Goal: Transaction & Acquisition: Purchase product/service

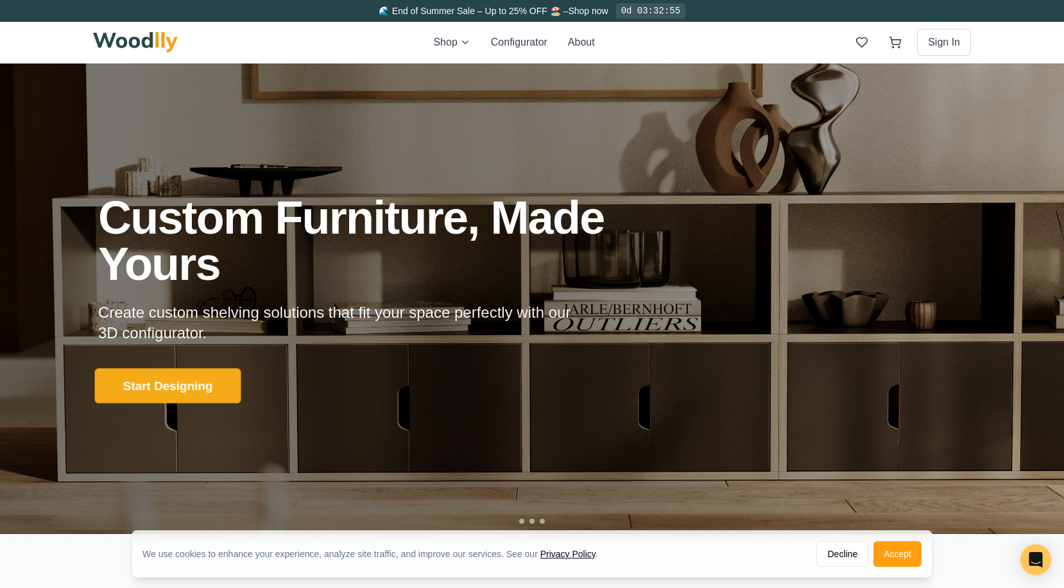
click at [199, 388] on button "Start Designing" at bounding box center [168, 385] width 146 height 35
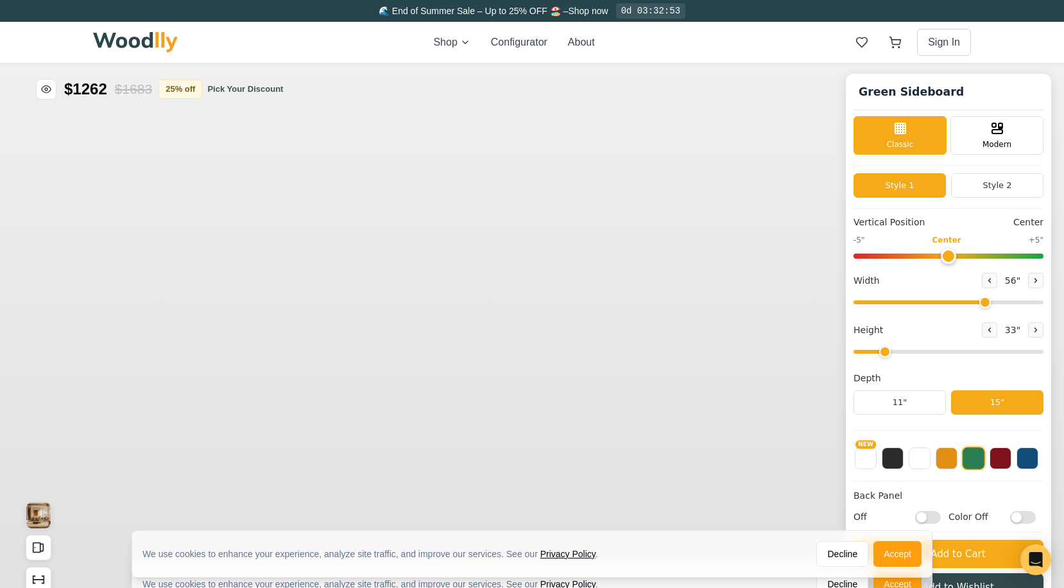
type input "56"
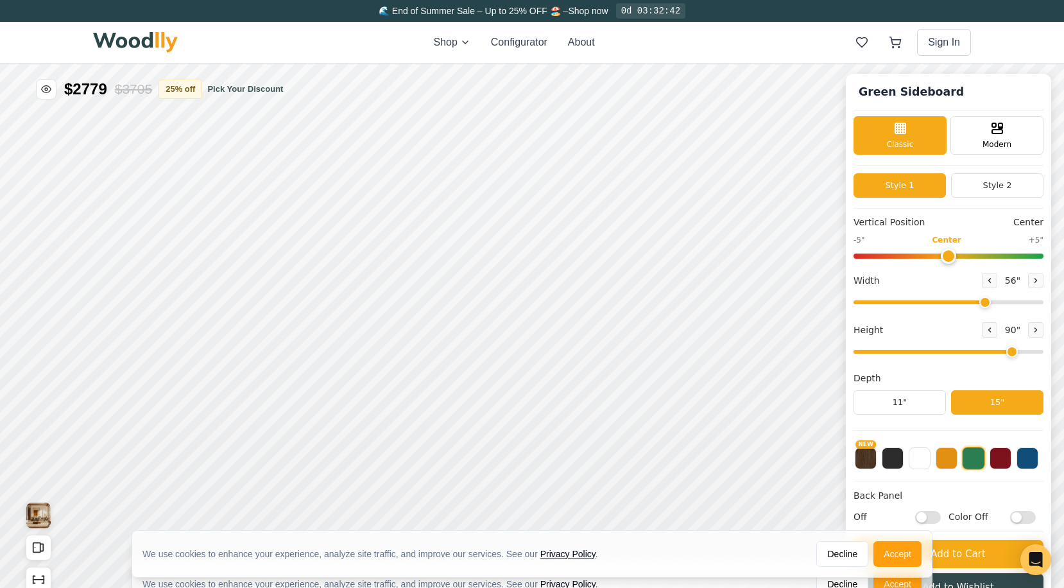
drag, startPoint x: 891, startPoint y: 352, endPoint x: 998, endPoint y: 353, distance: 107.2
type input "7"
click at [998, 353] on input "range" at bounding box center [948, 352] width 190 height 4
drag, startPoint x: 981, startPoint y: 304, endPoint x: 1034, endPoint y: 302, distance: 52.6
type input "72"
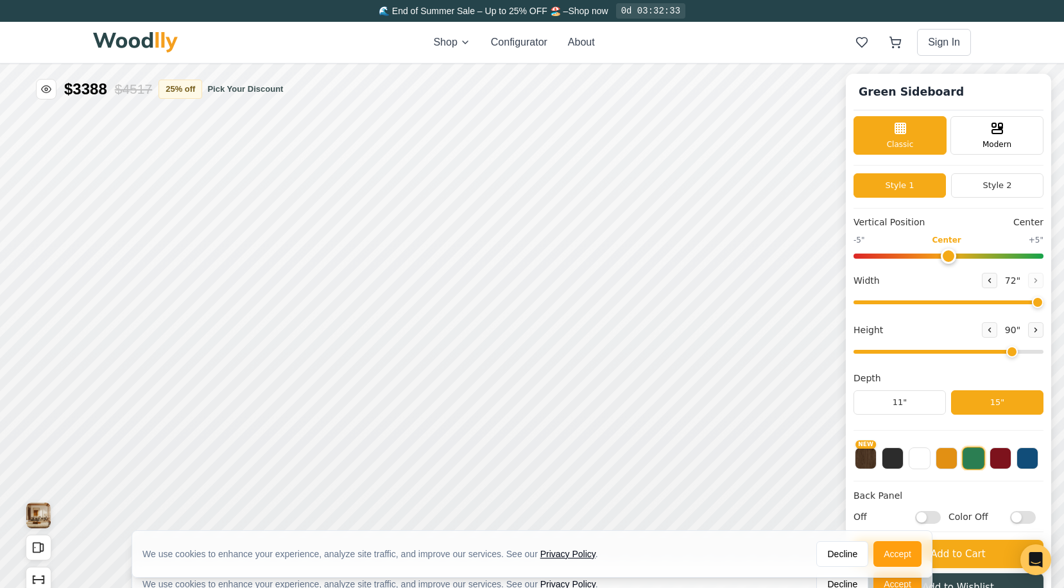
click at [1034, 302] on input "range" at bounding box center [948, 302] width 190 height 4
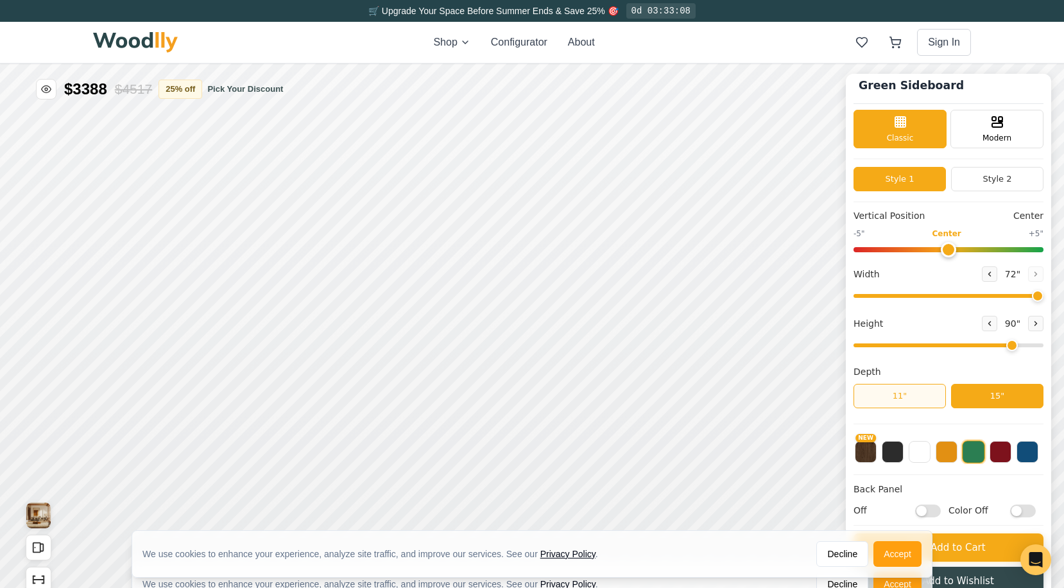
click at [921, 395] on button "11"" at bounding box center [899, 396] width 92 height 24
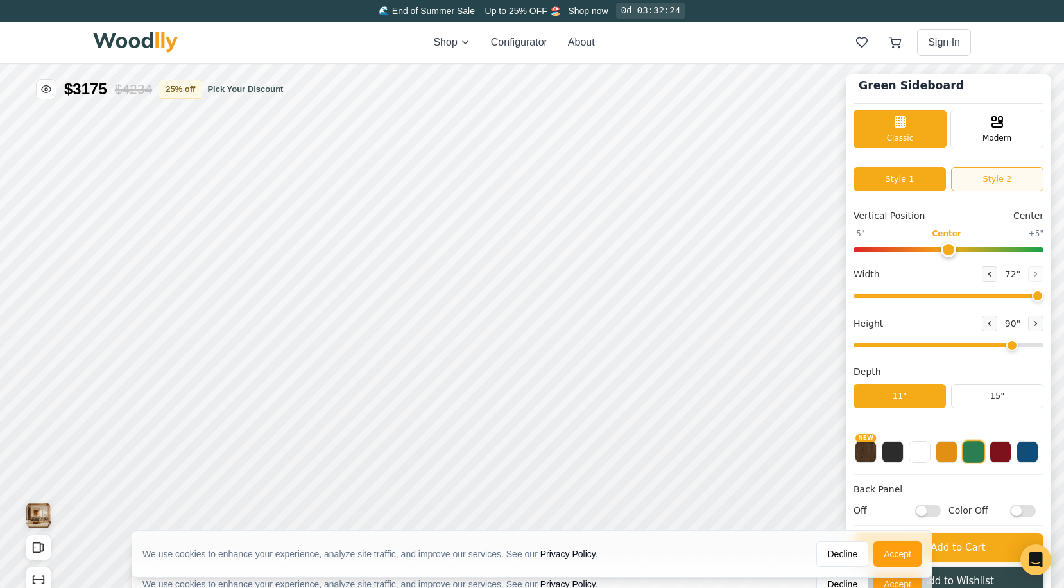
click at [974, 178] on button "Style 2" at bounding box center [997, 179] width 92 height 24
click at [909, 180] on button "Style 1" at bounding box center [899, 179] width 92 height 24
click at [989, 124] on icon at bounding box center [996, 120] width 15 height 15
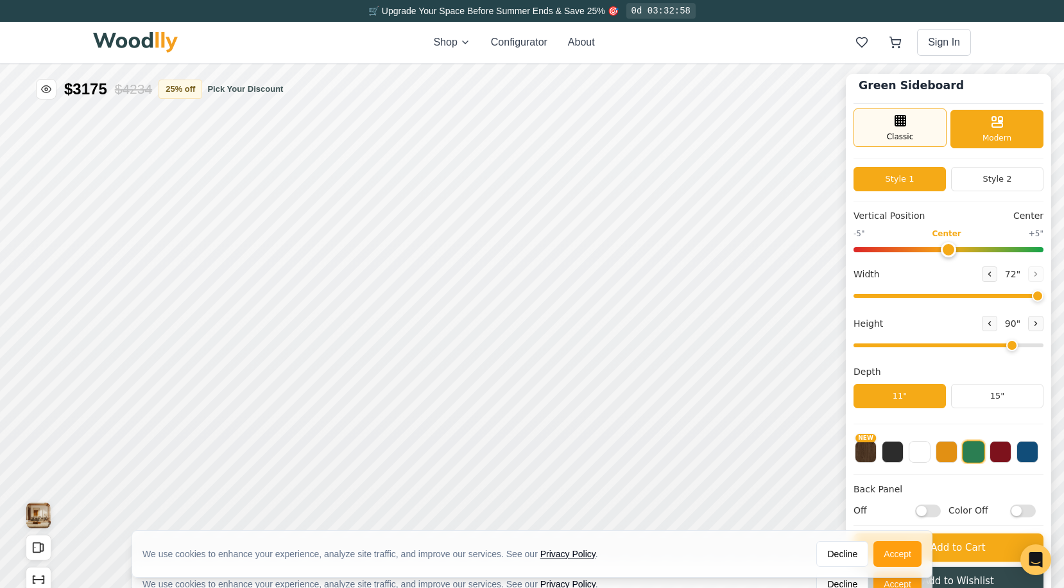
click at [912, 129] on div "Classic" at bounding box center [899, 127] width 93 height 38
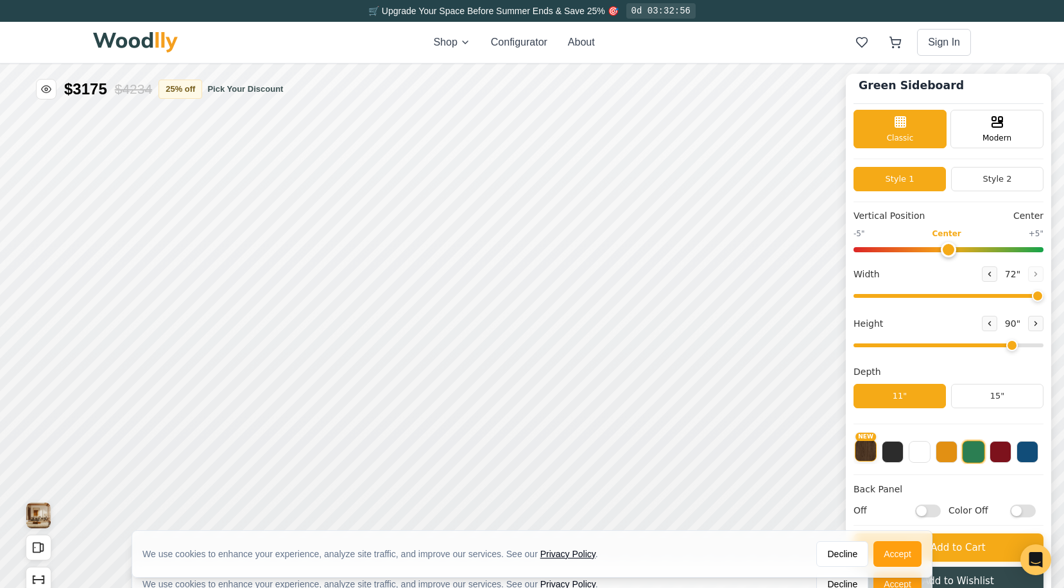
click at [869, 456] on button "NEW" at bounding box center [866, 450] width 22 height 22
click at [925, 513] on input "Off" at bounding box center [928, 510] width 26 height 13
click at [933, 509] on input "On" at bounding box center [928, 510] width 26 height 13
checkbox input "false"
click at [895, 554] on button "Accept" at bounding box center [897, 554] width 48 height 26
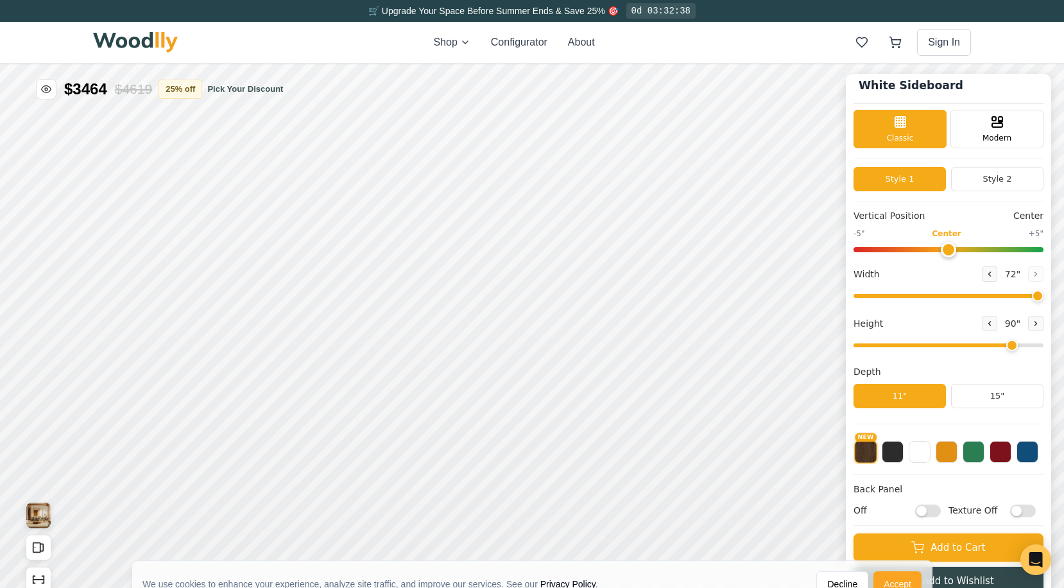
click at [901, 583] on button "Accept" at bounding box center [897, 584] width 48 height 26
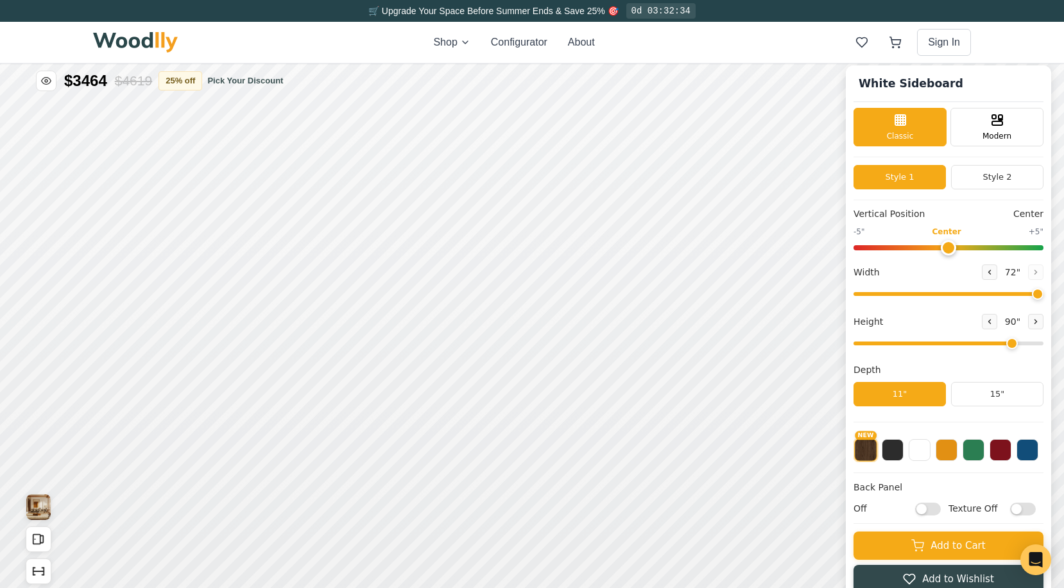
scroll to position [0, 0]
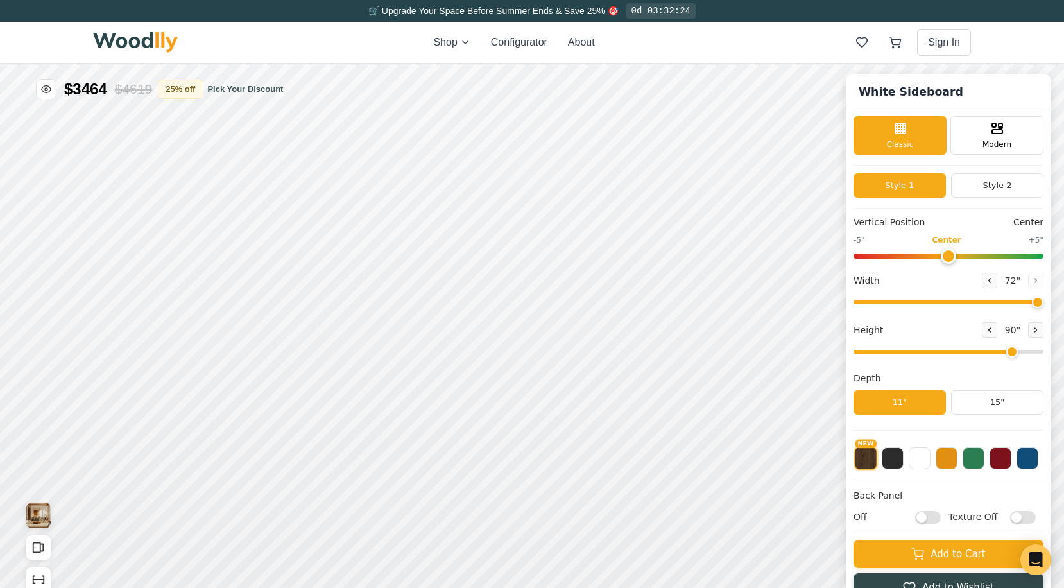
click at [1039, 300] on input "range" at bounding box center [948, 302] width 190 height 4
drag, startPoint x: 1015, startPoint y: 354, endPoint x: 1021, endPoint y: 353, distance: 6.4
click at [1021, 353] on input "range" at bounding box center [948, 352] width 190 height 4
click at [987, 330] on icon at bounding box center [989, 330] width 8 height 8
type input "7"
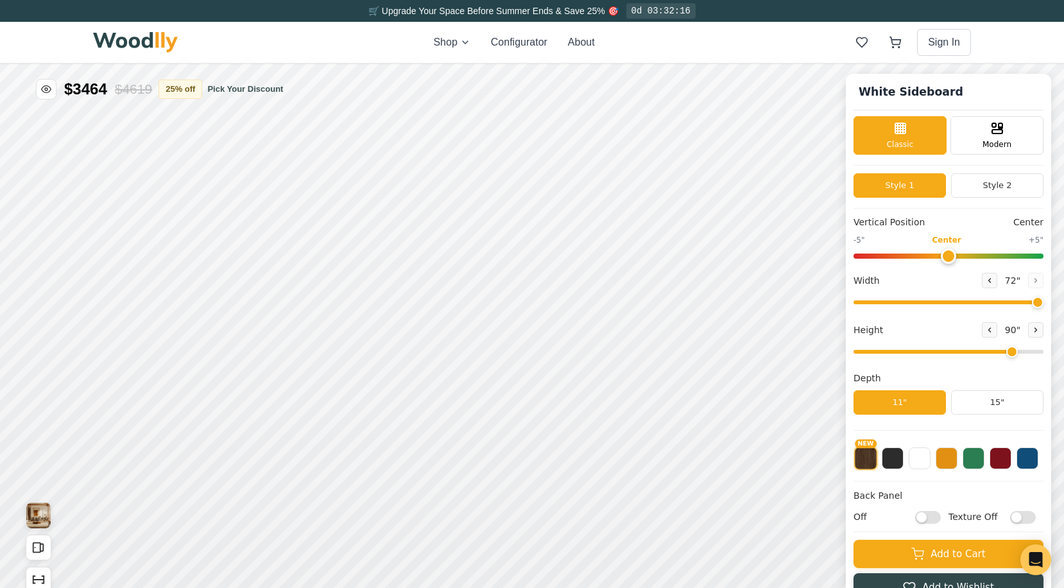
click at [1016, 354] on input "range" at bounding box center [948, 352] width 190 height 4
click at [1001, 185] on button "Style 2" at bounding box center [997, 185] width 92 height 24
click at [891, 183] on button "Style 1" at bounding box center [899, 185] width 92 height 24
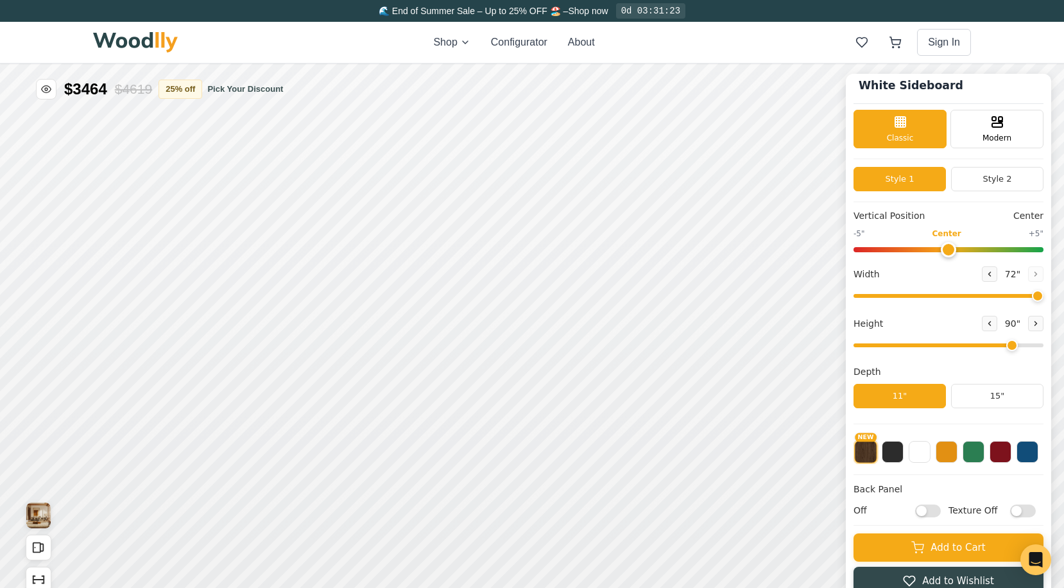
click at [922, 511] on input "Off" at bounding box center [928, 510] width 26 height 13
click at [922, 511] on input "On" at bounding box center [928, 510] width 26 height 13
click at [922, 511] on input "Off" at bounding box center [928, 510] width 26 height 13
click at [929, 509] on input "On" at bounding box center [928, 510] width 26 height 13
checkbox input "false"
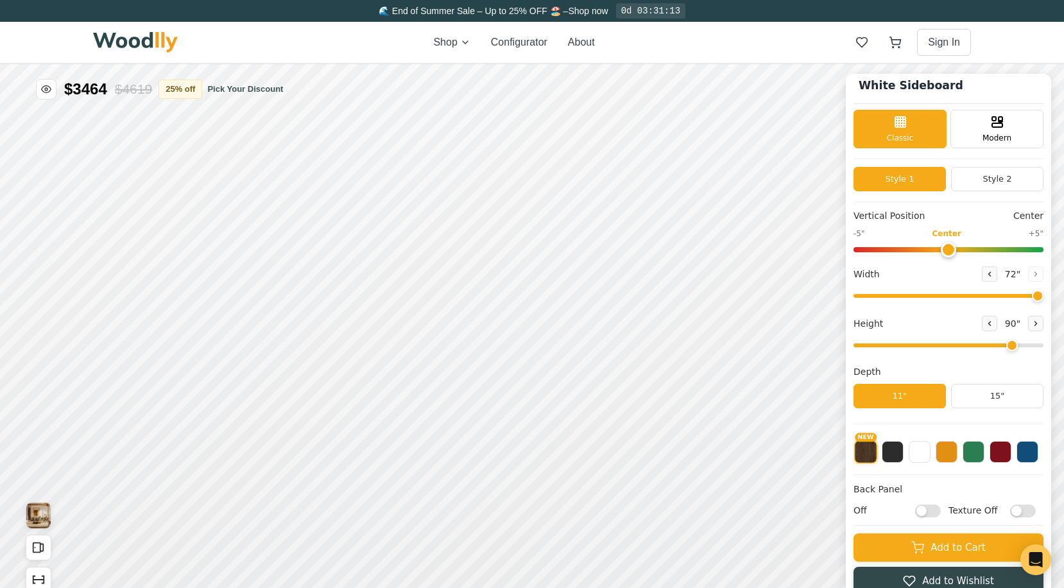
click at [1015, 509] on input "Texture Off" at bounding box center [1023, 510] width 26 height 13
click at [1024, 511] on input "Texture On" at bounding box center [1023, 510] width 26 height 13
checkbox input "false"
click at [925, 513] on input "Off" at bounding box center [928, 510] width 26 height 13
checkbox input "true"
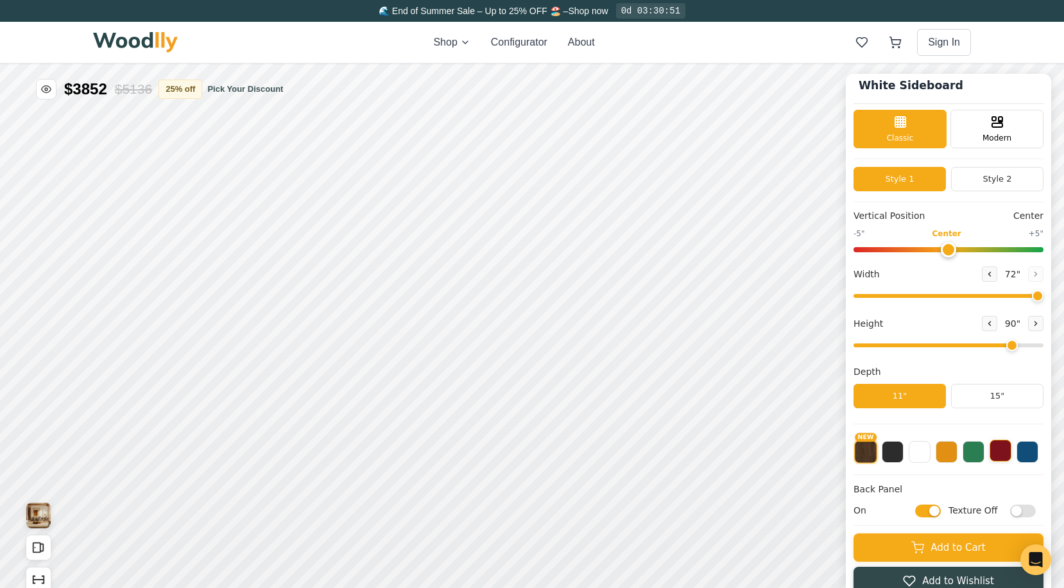
click at [991, 452] on button at bounding box center [1000, 450] width 22 height 22
click at [971, 452] on button at bounding box center [973, 450] width 22 height 22
click at [1002, 455] on button at bounding box center [1000, 450] width 22 height 22
click at [1023, 454] on button at bounding box center [1027, 450] width 22 height 22
click at [885, 452] on button at bounding box center [893, 450] width 22 height 22
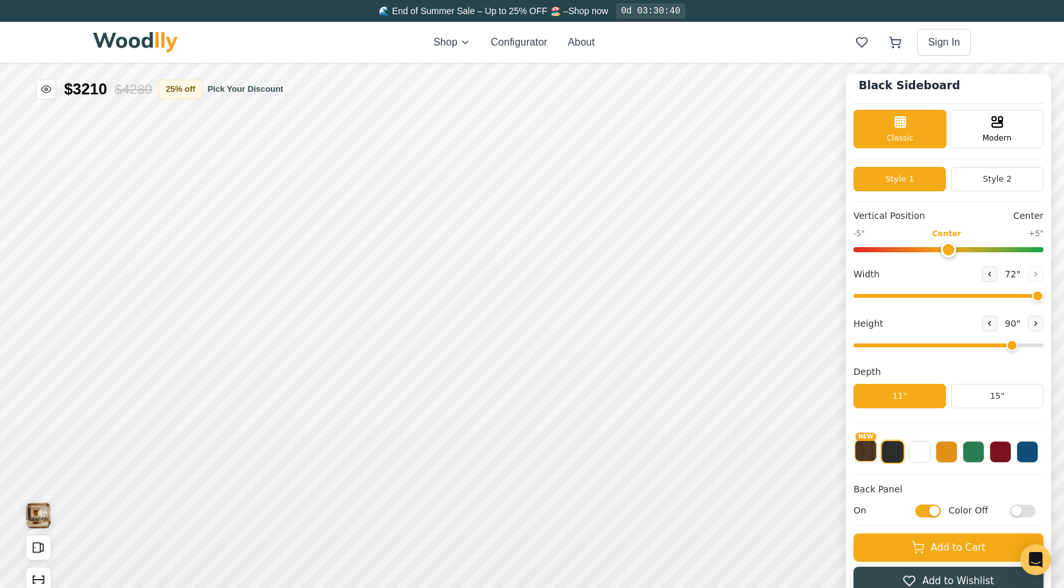
click at [874, 454] on button "NEW" at bounding box center [866, 450] width 22 height 22
click at [905, 457] on div "NEW" at bounding box center [948, 448] width 190 height 32
click at [892, 456] on button at bounding box center [893, 450] width 22 height 22
click at [866, 456] on button "NEW" at bounding box center [866, 450] width 22 height 22
click at [919, 452] on button at bounding box center [919, 450] width 22 height 22
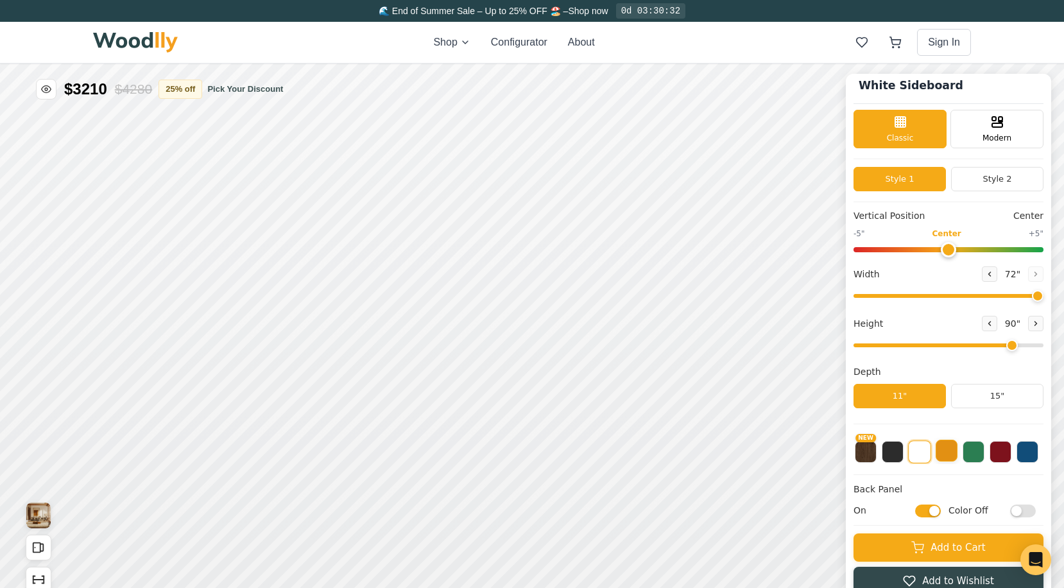
click at [946, 452] on button at bounding box center [946, 450] width 22 height 22
click at [970, 454] on button at bounding box center [973, 450] width 22 height 22
click at [1000, 452] on button at bounding box center [1000, 450] width 22 height 22
click at [1022, 457] on button at bounding box center [1027, 450] width 22 height 22
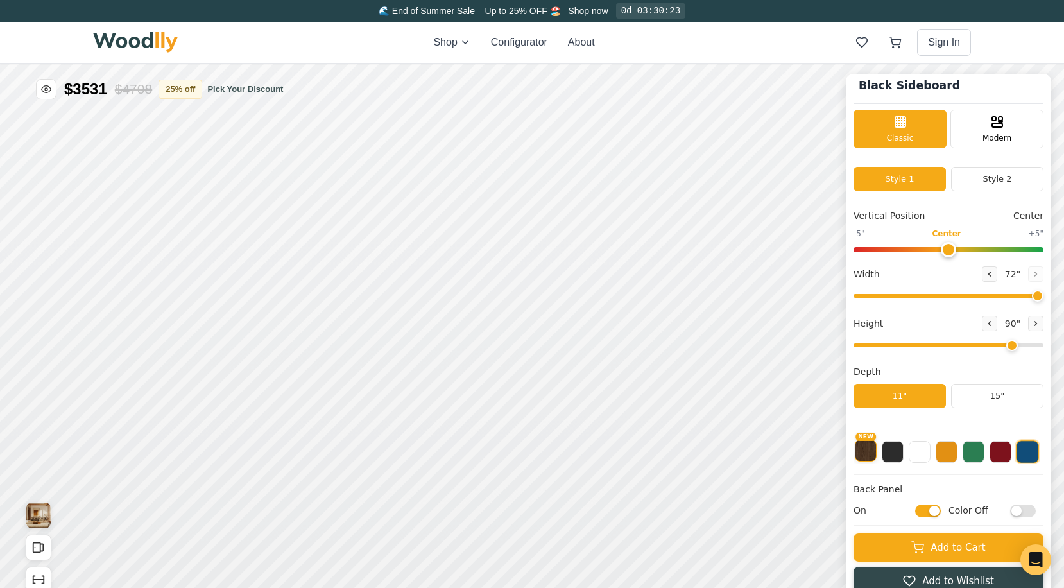
click at [865, 453] on button "NEW" at bounding box center [866, 450] width 22 height 22
click at [1023, 456] on button at bounding box center [1027, 450] width 22 height 22
click at [999, 459] on button at bounding box center [1000, 450] width 22 height 22
click at [871, 454] on button "NEW" at bounding box center [866, 450] width 22 height 22
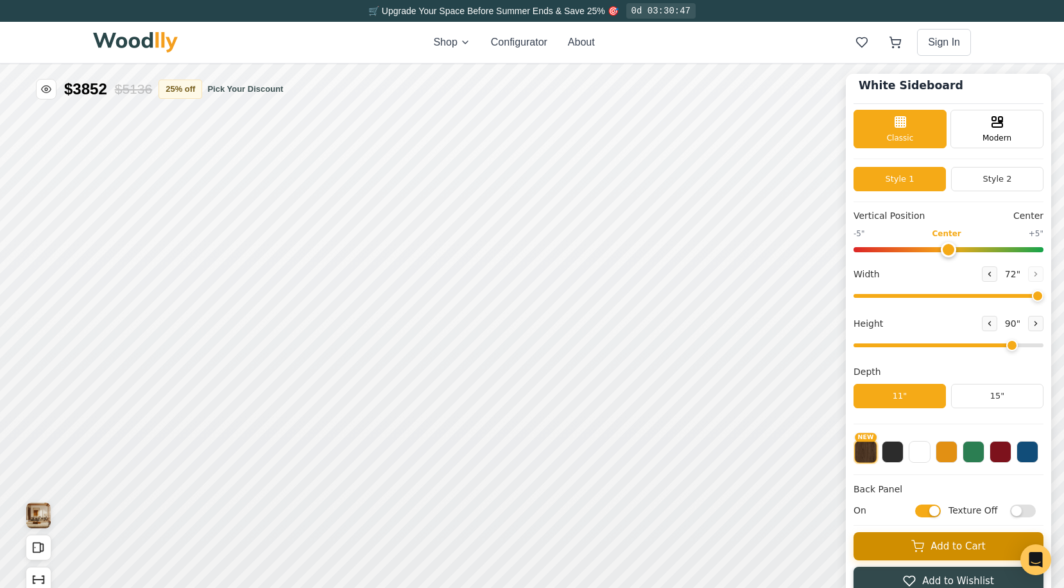
click at [938, 538] on button "Add to Cart" at bounding box center [948, 546] width 190 height 28
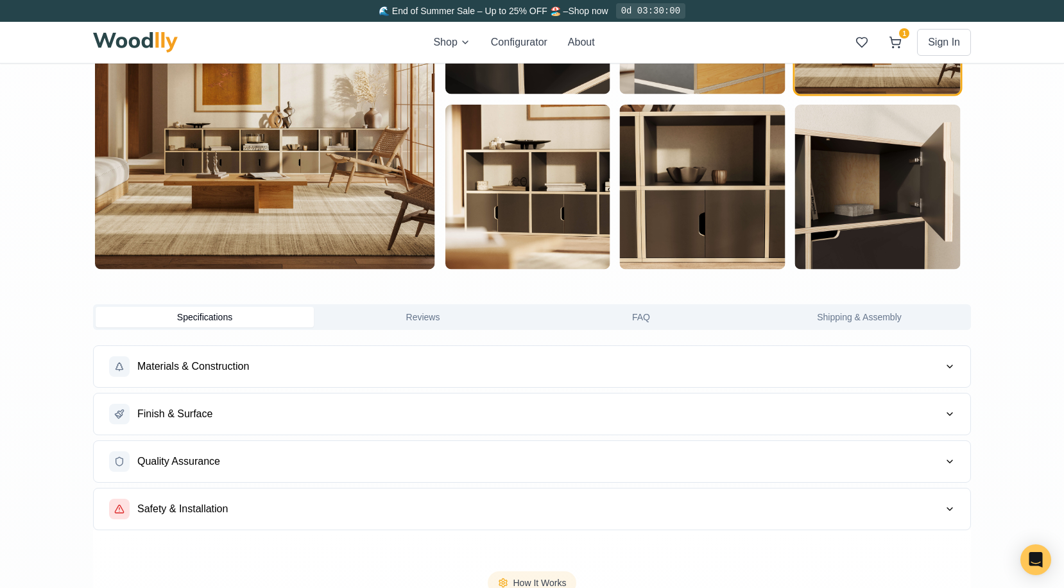
scroll to position [956, 0]
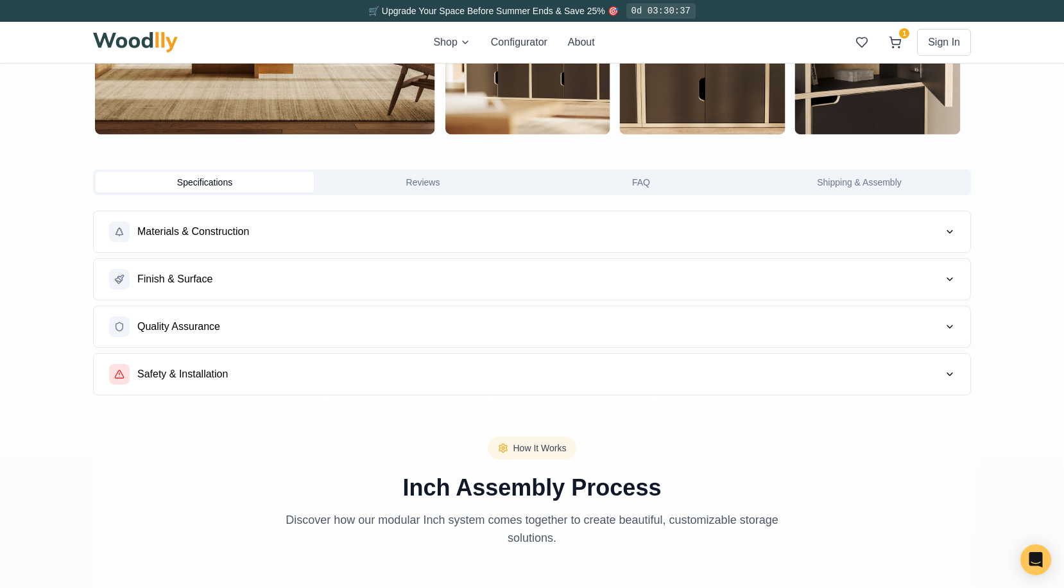
click at [512, 228] on button "Materials & Construction" at bounding box center [532, 231] width 876 height 41
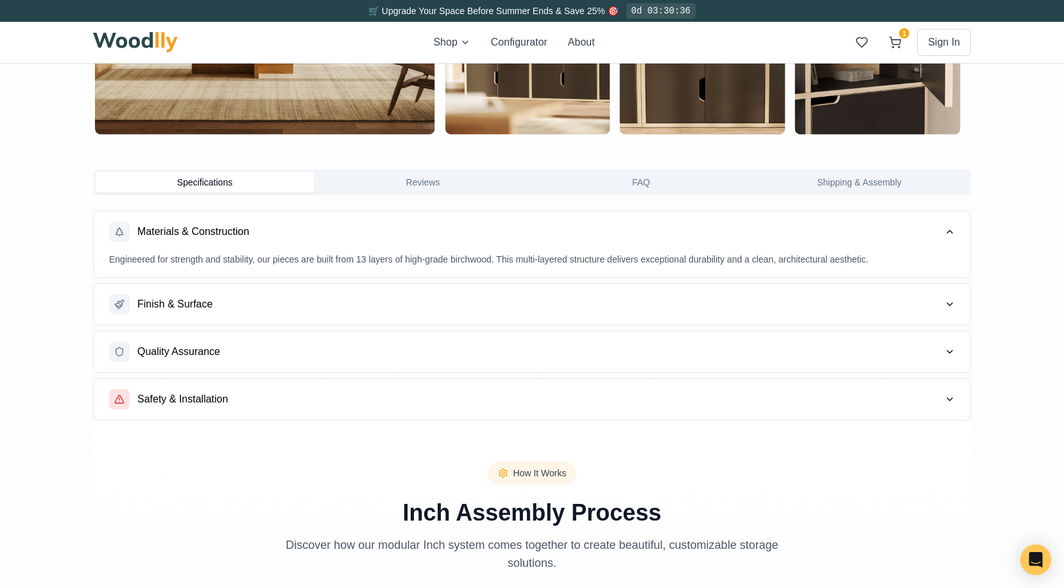
click at [422, 257] on p "Engineered for strength and stability, our pieces are built from 13 layers of h…" at bounding box center [532, 259] width 846 height 15
drag, startPoint x: 424, startPoint y: 261, endPoint x: 479, endPoint y: 260, distance: 54.5
click at [443, 260] on p "Engineered for strength and stability, our pieces are built from 13 layers of h…" at bounding box center [532, 259] width 846 height 15
click at [491, 260] on p "Engineered for strength and stability, our pieces are built from 13 layers of h…" at bounding box center [532, 259] width 846 height 15
drag, startPoint x: 491, startPoint y: 260, endPoint x: 534, endPoint y: 260, distance: 43.0
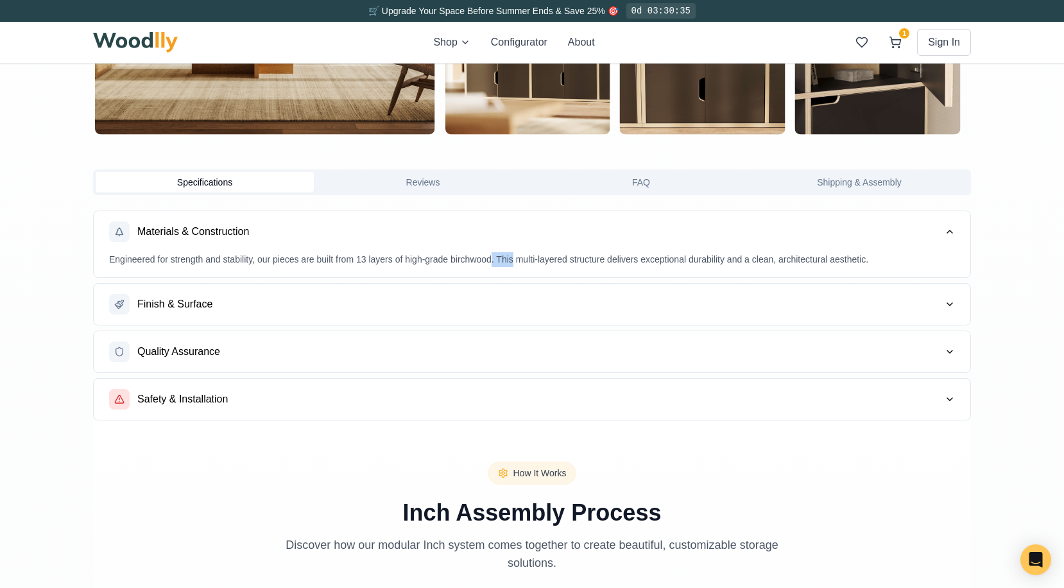
click at [498, 260] on p "Engineered for strength and stability, our pieces are built from 13 layers of h…" at bounding box center [532, 259] width 846 height 15
click at [534, 260] on p "Engineered for strength and stability, our pieces are built from 13 layers of h…" at bounding box center [532, 259] width 846 height 15
drag, startPoint x: 534, startPoint y: 260, endPoint x: 547, endPoint y: 260, distance: 12.2
click at [547, 260] on p "Engineered for strength and stability, our pieces are built from 13 layers of h…" at bounding box center [532, 259] width 846 height 15
click at [578, 260] on p "Engineered for strength and stability, our pieces are built from 13 layers of h…" at bounding box center [532, 259] width 846 height 15
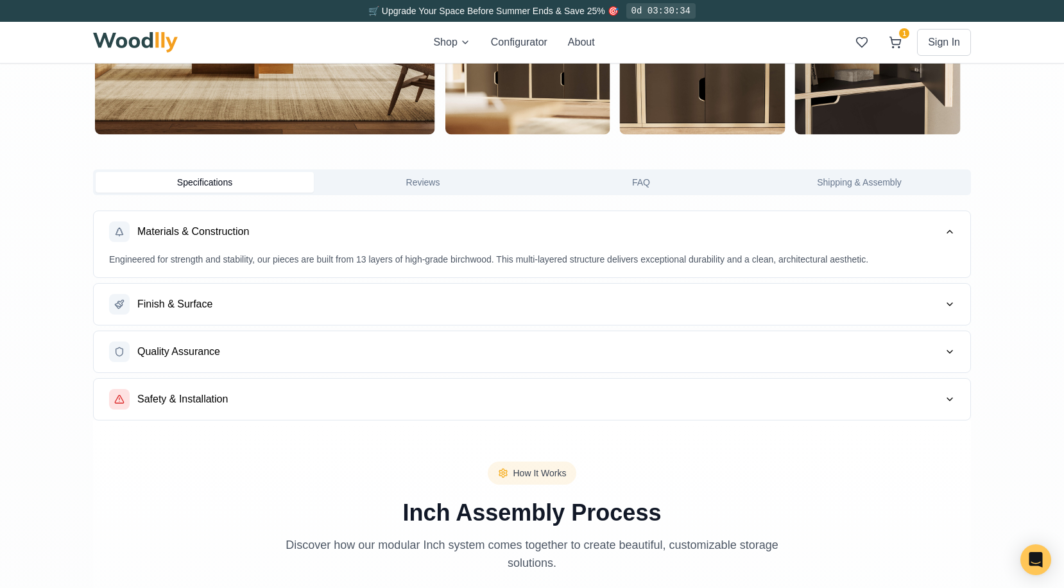
click at [396, 307] on button "Finish & Surface" at bounding box center [532, 304] width 876 height 41
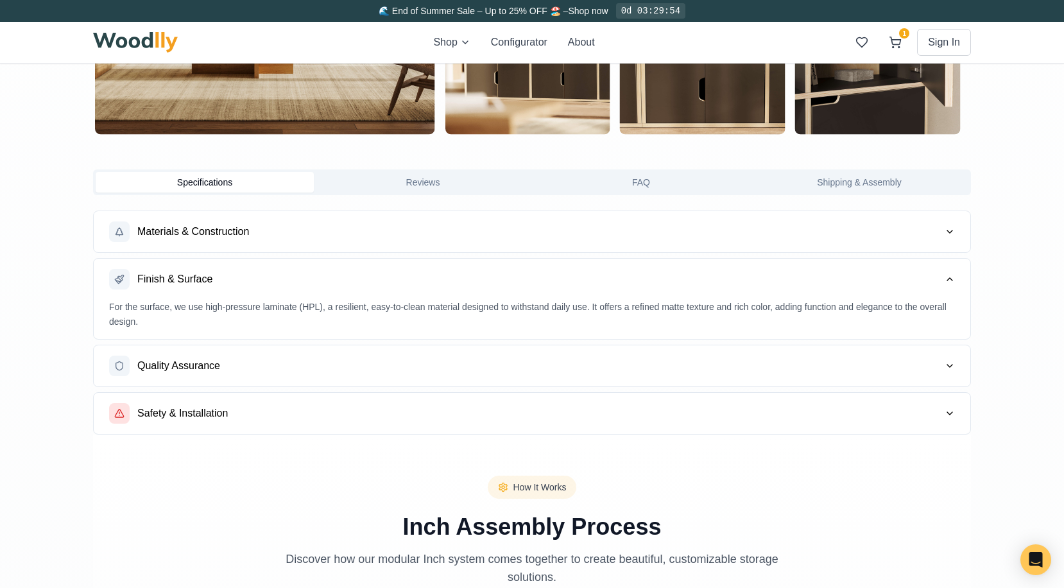
click at [391, 314] on p "For the surface, we use high-pressure laminate (HPL), a resilient, easy-to-clea…" at bounding box center [532, 315] width 846 height 30
click at [422, 312] on p "For the surface, we use high-pressure laminate (HPL), a resilient, easy-to-clea…" at bounding box center [532, 315] width 846 height 30
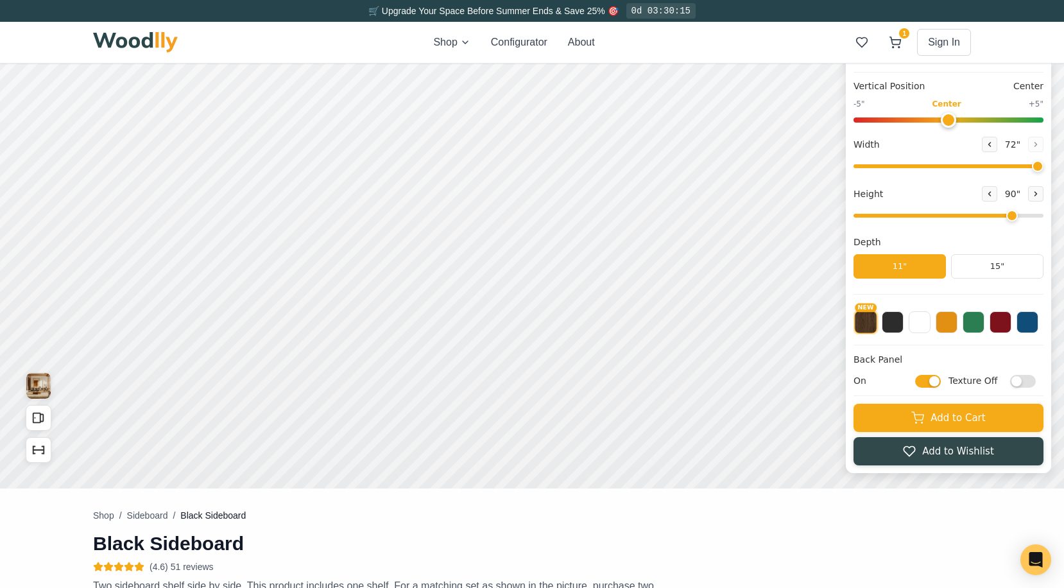
scroll to position [0, 0]
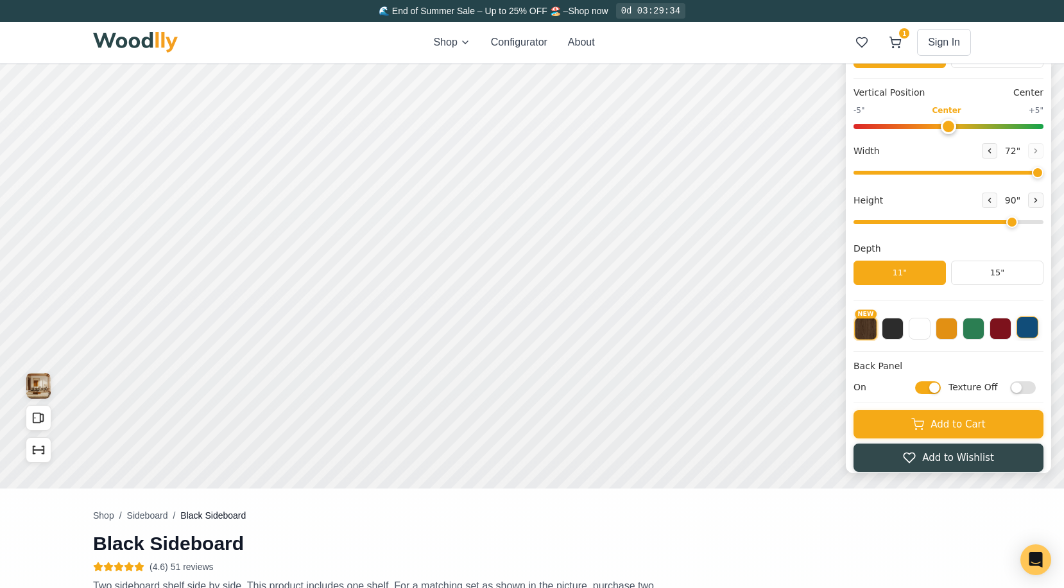
click at [1025, 334] on button at bounding box center [1027, 327] width 22 height 22
click at [996, 330] on button at bounding box center [1000, 327] width 22 height 22
click at [1015, 334] on div "NEW" at bounding box center [948, 325] width 190 height 32
click at [1028, 337] on button at bounding box center [1027, 327] width 22 height 22
click at [864, 337] on button "NEW" at bounding box center [866, 327] width 22 height 22
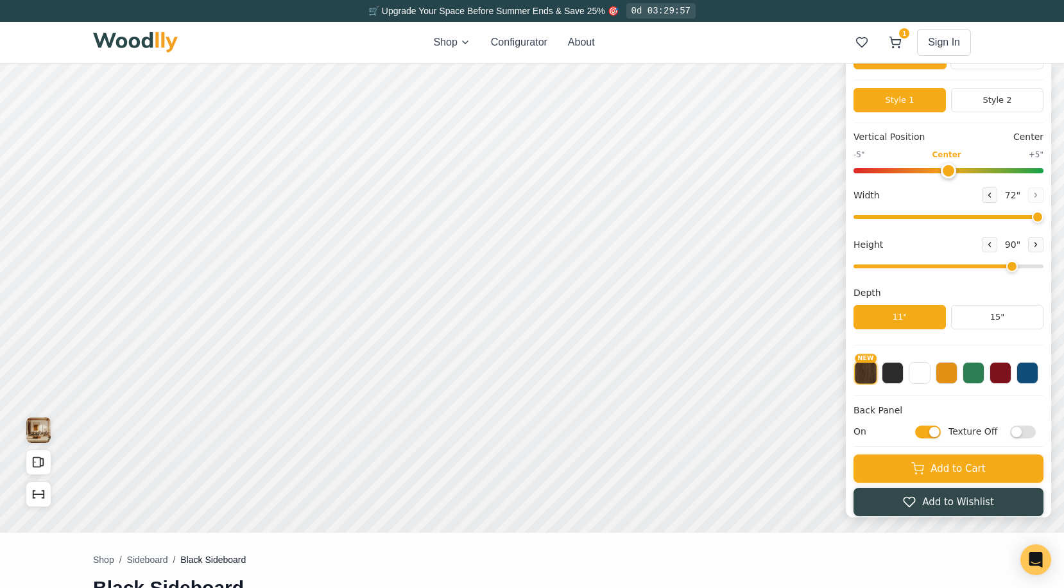
scroll to position [35, 0]
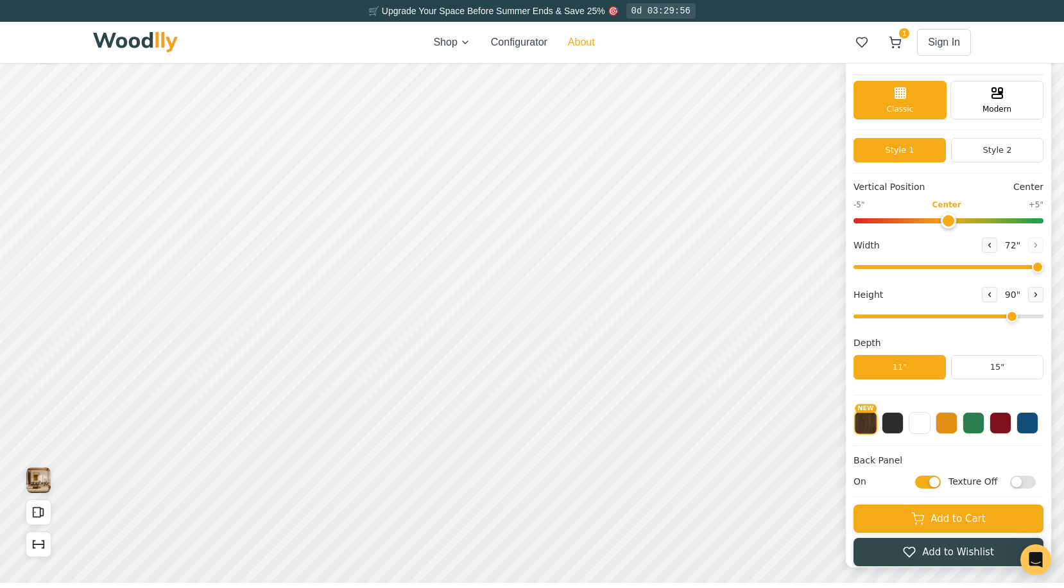
click at [578, 43] on button "About" at bounding box center [581, 42] width 27 height 15
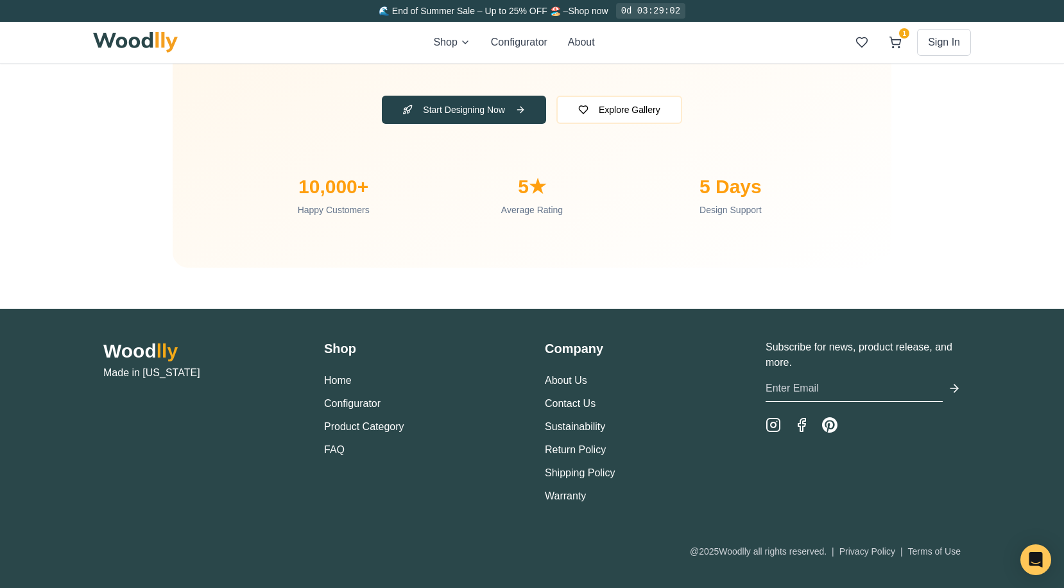
scroll to position [4231, 0]
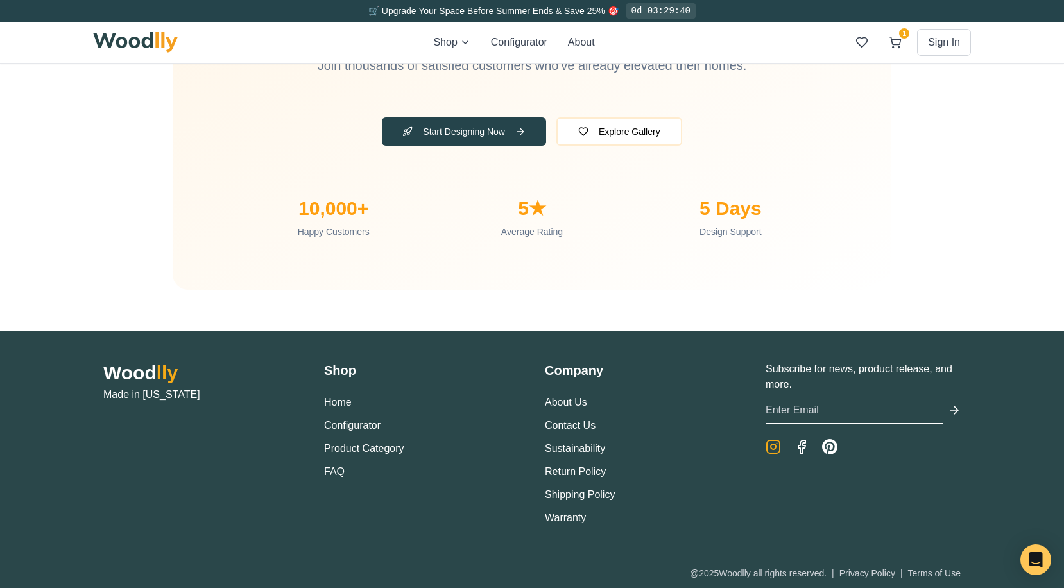
click at [778, 448] on icon "Instagram" at bounding box center [772, 446] width 15 height 15
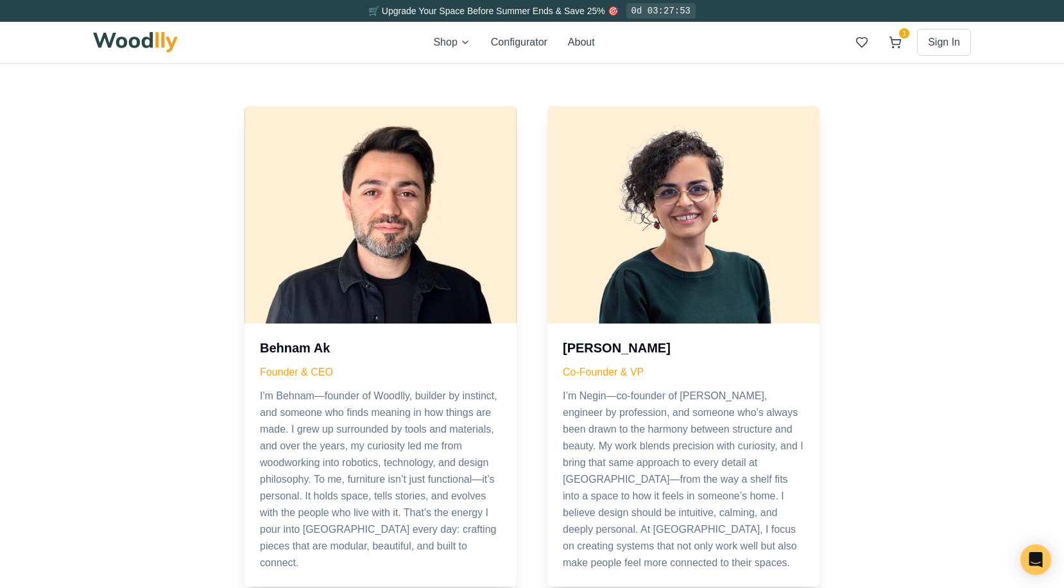
scroll to position [513, 0]
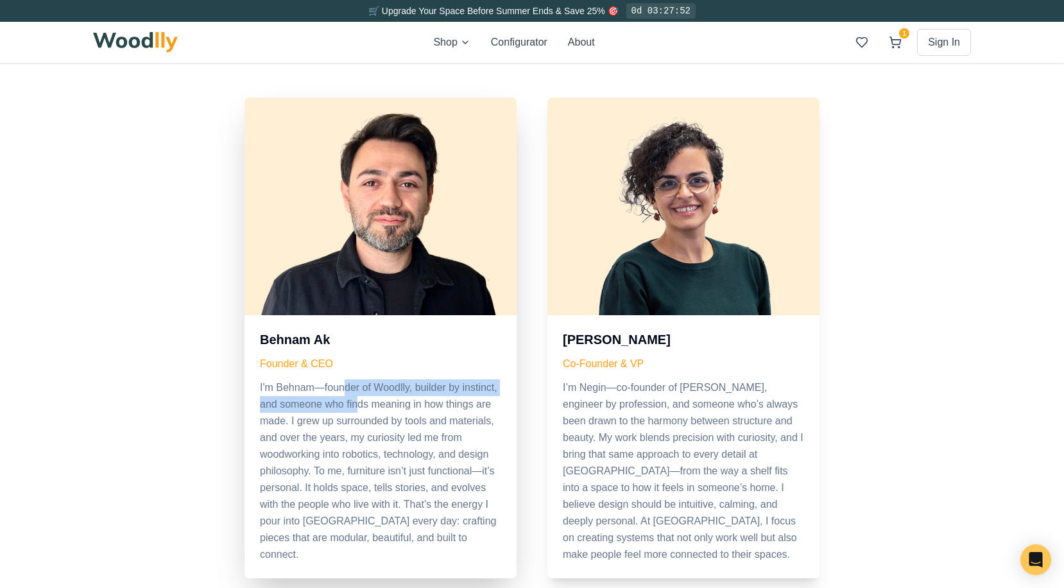
drag, startPoint x: 343, startPoint y: 386, endPoint x: 373, endPoint y: 444, distance: 65.1
click at [358, 411] on p "I'm Behnam—founder of Woodlly, builder by instinct, and someone who finds meani…" at bounding box center [380, 470] width 241 height 183
click at [373, 444] on p "I'm Behnam—founder of Woodlly, builder by instinct, and someone who finds meani…" at bounding box center [380, 470] width 241 height 183
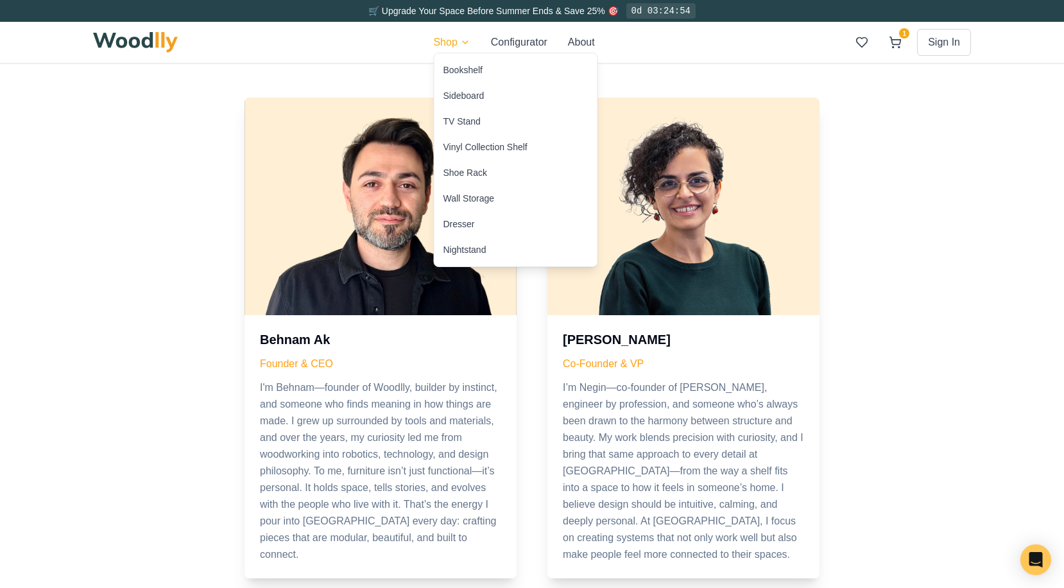
click at [482, 141] on div "Vinyl Collection Shelf" at bounding box center [485, 147] width 84 height 13
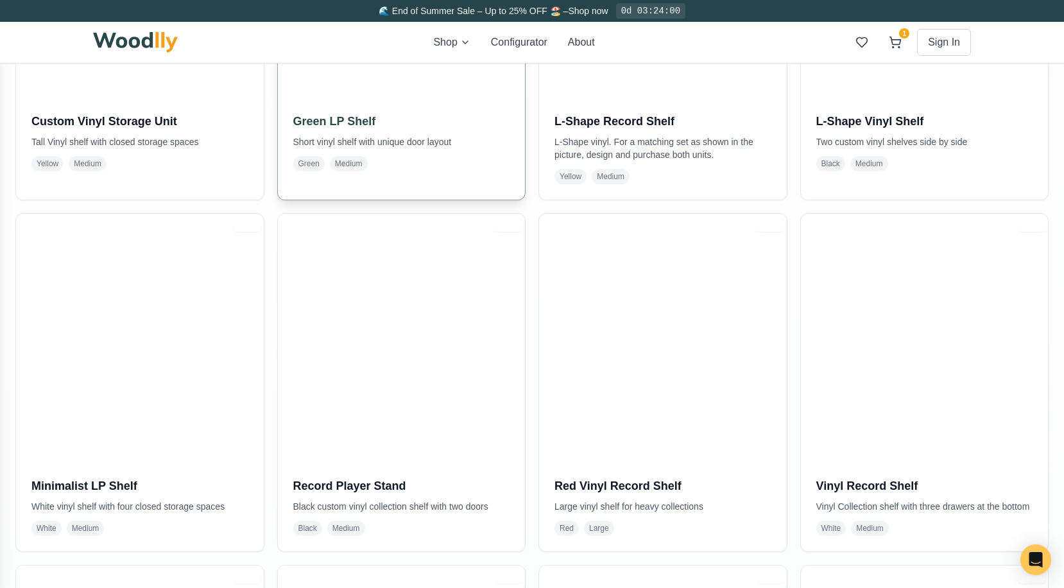
scroll to position [611, 0]
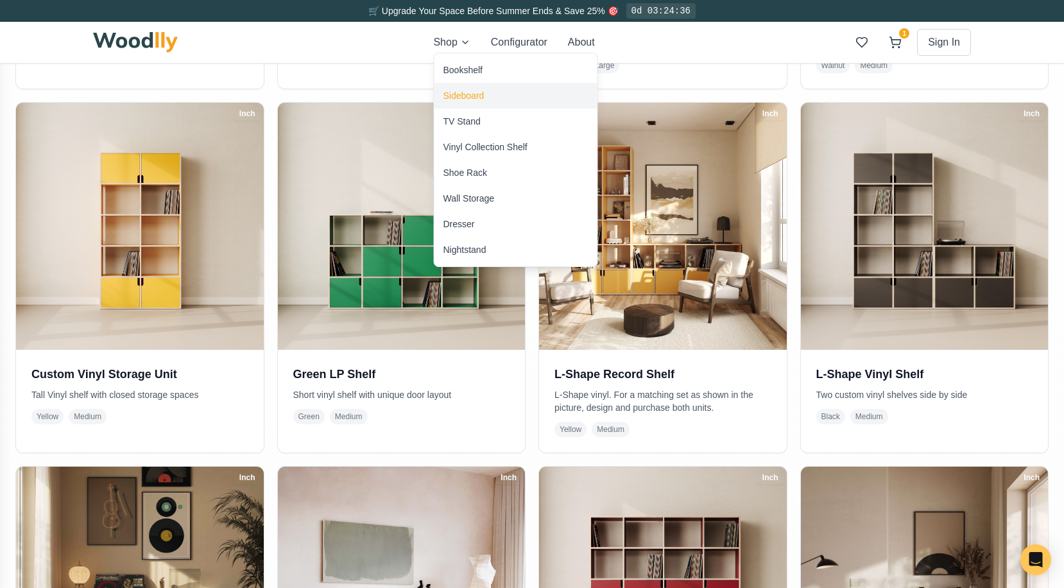
click at [461, 96] on div "Sideboard" at bounding box center [463, 95] width 41 height 13
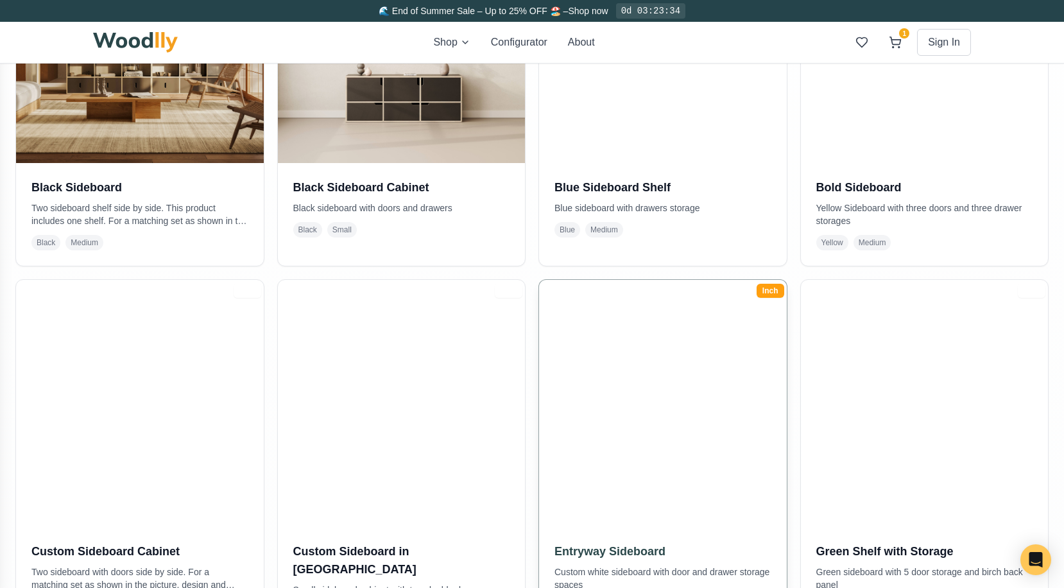
scroll to position [235, 0]
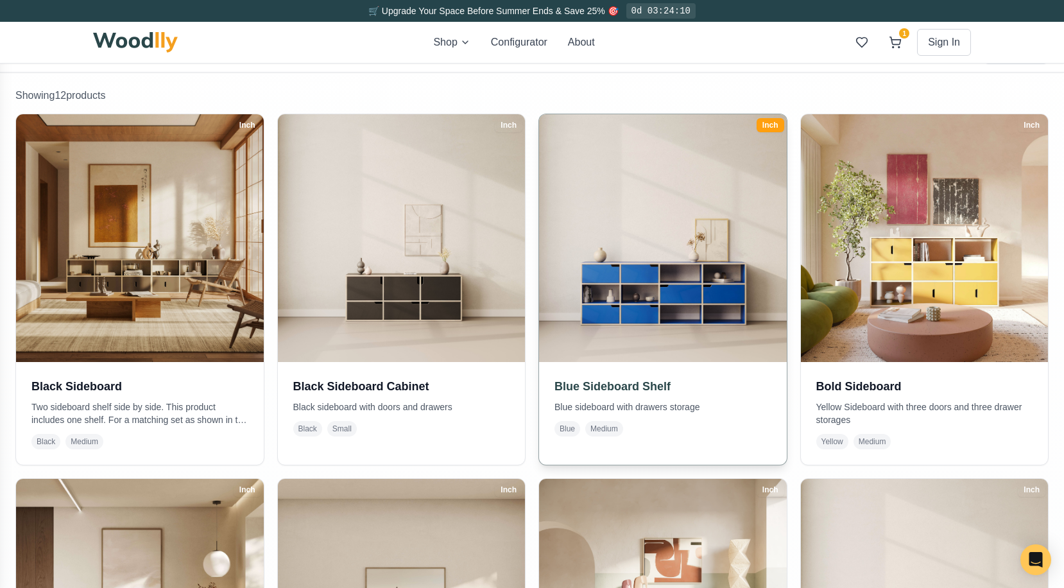
click at [712, 294] on img at bounding box center [663, 238] width 260 height 260
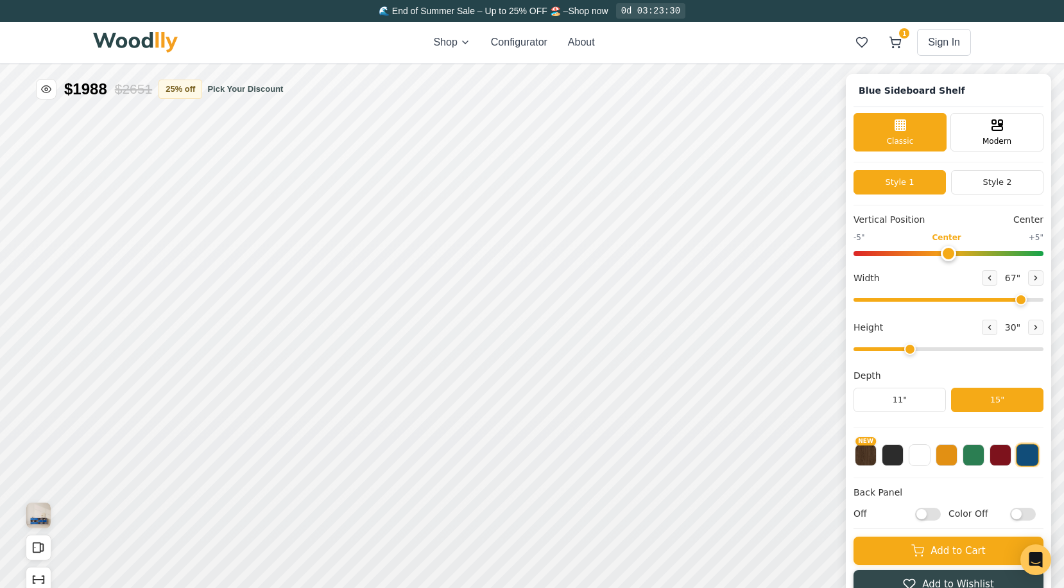
type input "67"
drag, startPoint x: 910, startPoint y: 348, endPoint x: 917, endPoint y: 350, distance: 7.8
click at [917, 350] on input "range" at bounding box center [948, 349] width 190 height 4
type input "3"
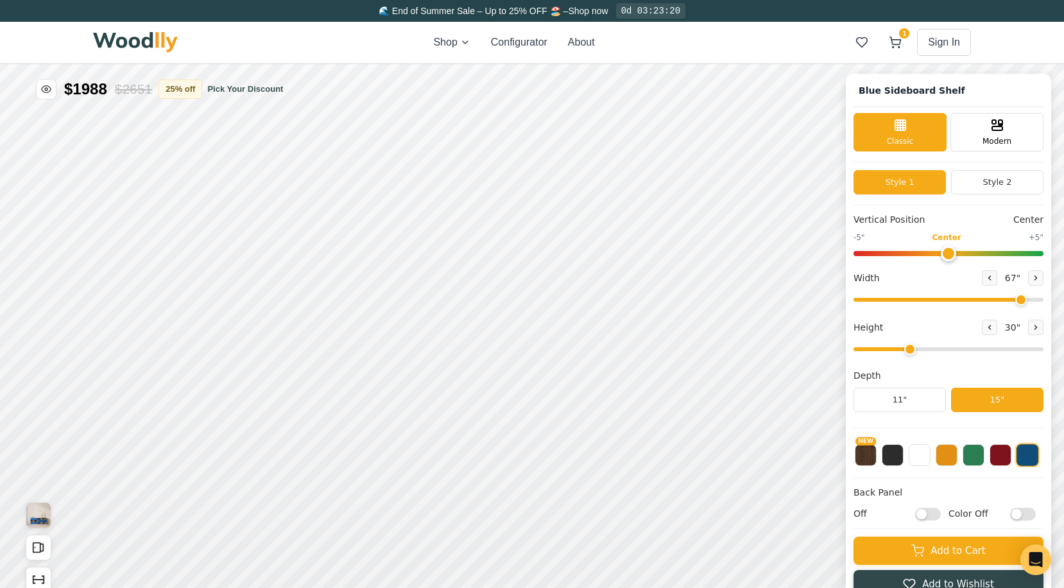
click at [912, 351] on input "range" at bounding box center [948, 349] width 190 height 4
click at [988, 278] on icon at bounding box center [989, 278] width 8 height 8
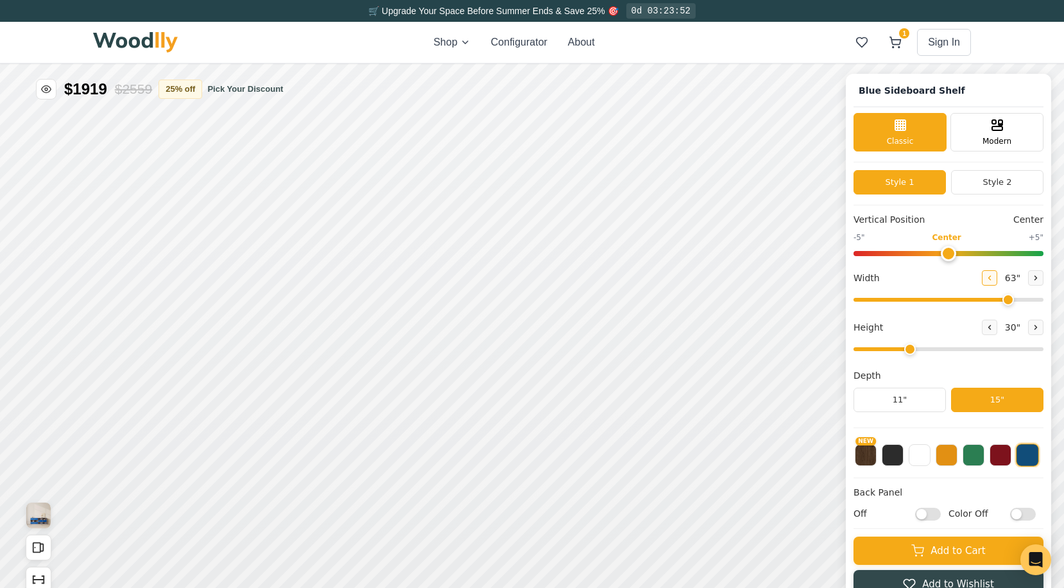
click at [987, 279] on icon at bounding box center [989, 278] width 8 height 8
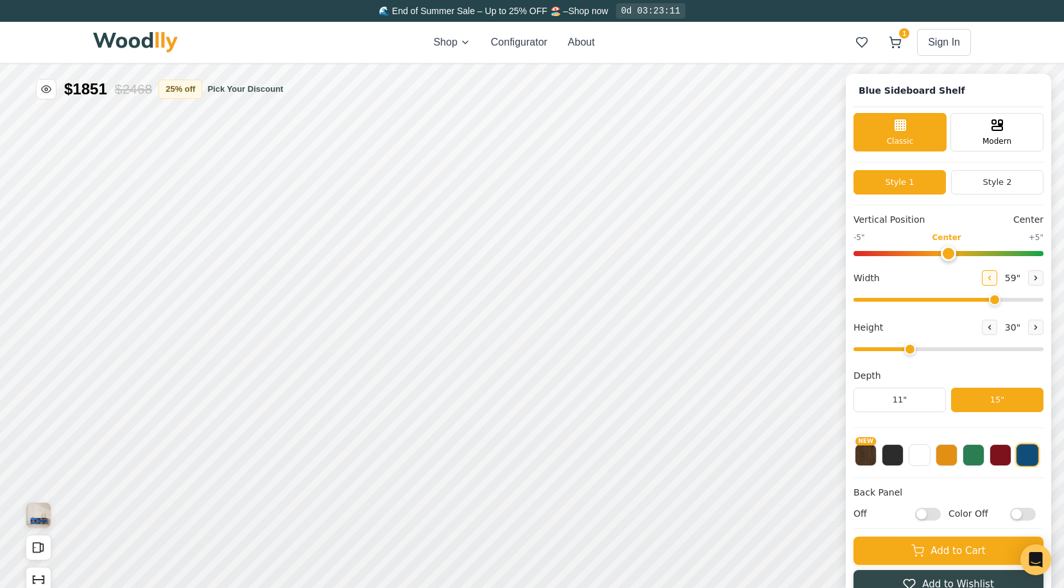
type input "58"
click at [995, 135] on span "Modern" at bounding box center [996, 140] width 29 height 12
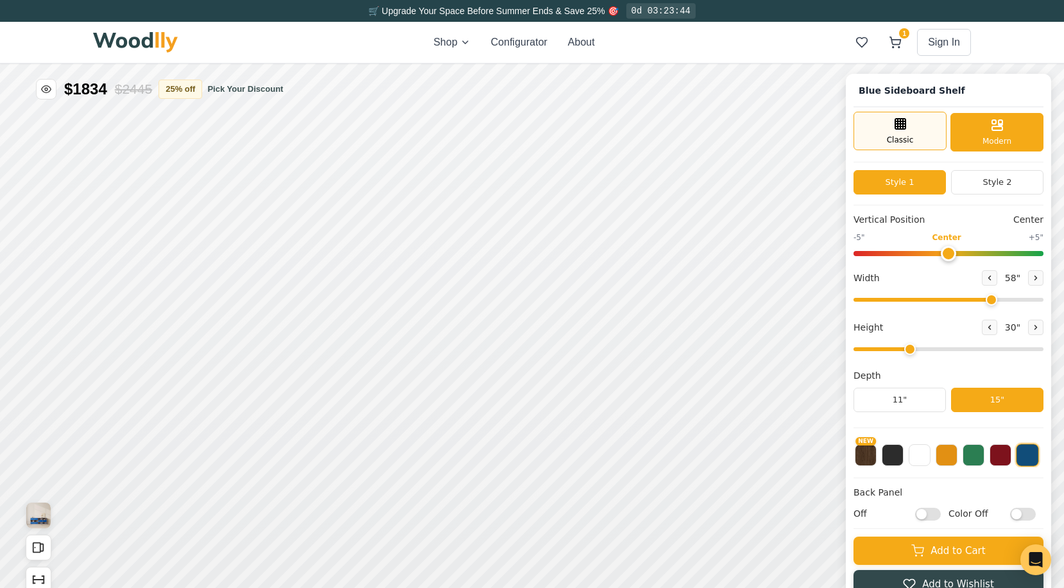
click at [937, 130] on div "Classic" at bounding box center [899, 131] width 93 height 38
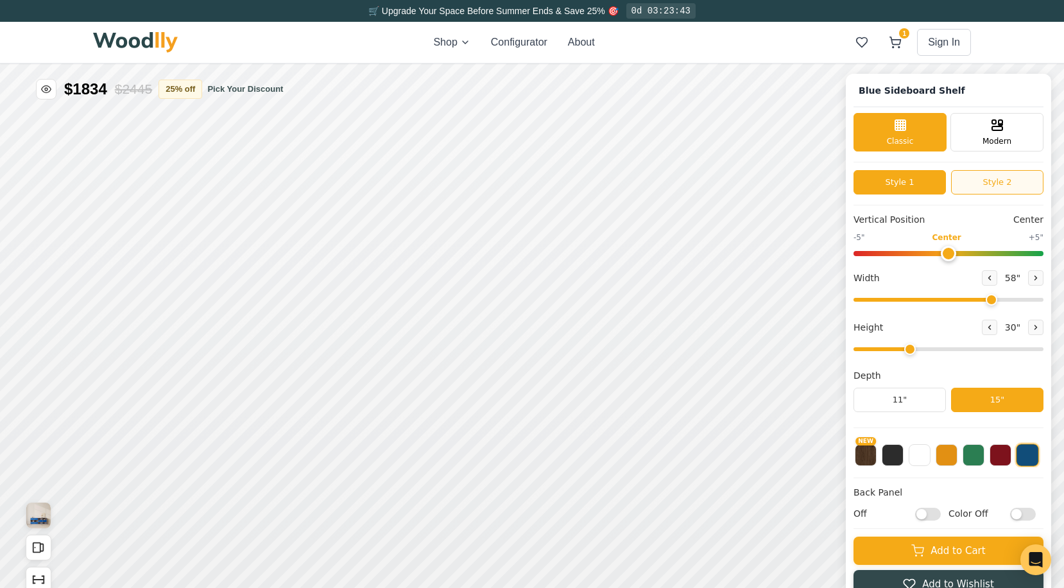
click at [1003, 185] on button "Style 2" at bounding box center [997, 182] width 92 height 24
click at [929, 183] on button "Style 1" at bounding box center [899, 182] width 92 height 24
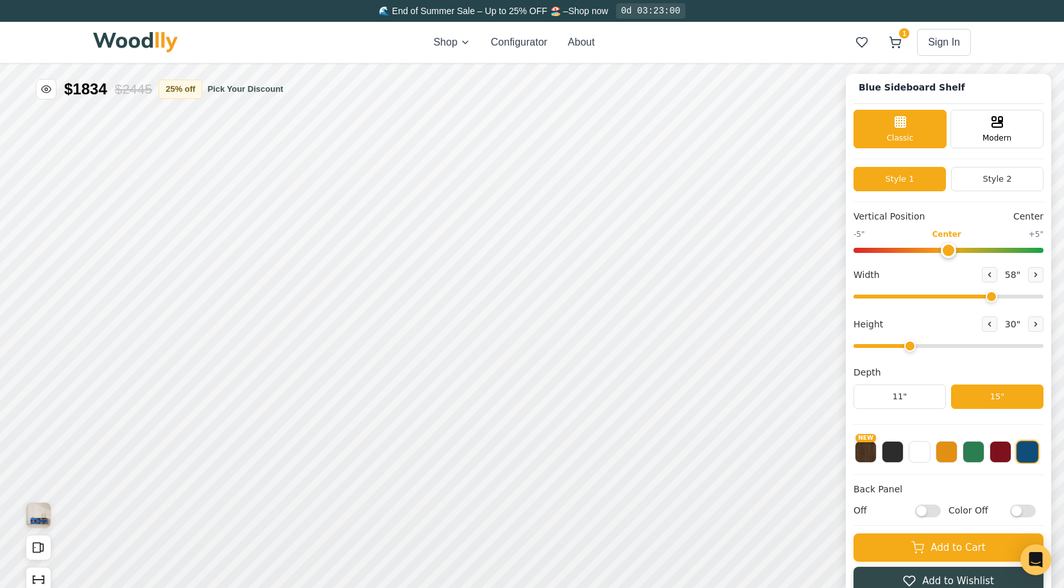
click at [919, 507] on input "Off" at bounding box center [928, 510] width 26 height 13
click at [919, 507] on input "On" at bounding box center [928, 510] width 26 height 13
click at [919, 507] on input "Off" at bounding box center [928, 510] width 26 height 13
checkbox input "true"
click at [1014, 510] on input "Color Off" at bounding box center [1023, 510] width 26 height 13
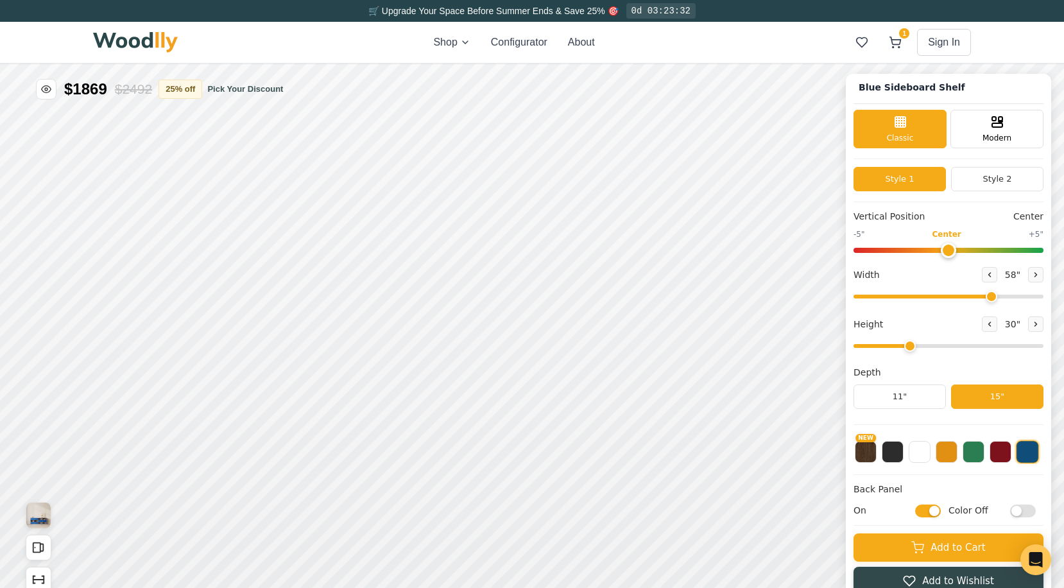
checkbox input "true"
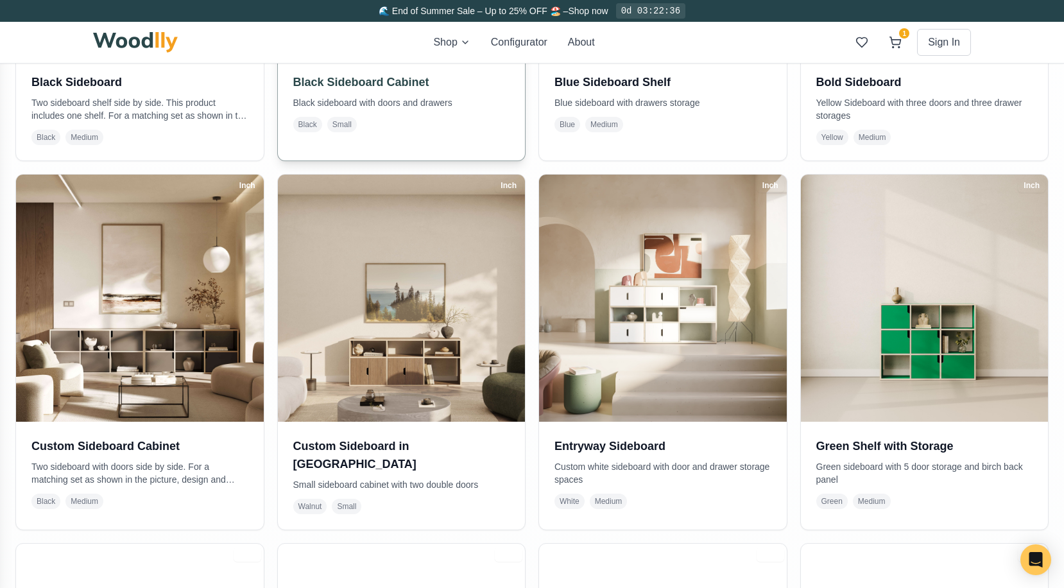
scroll to position [610, 0]
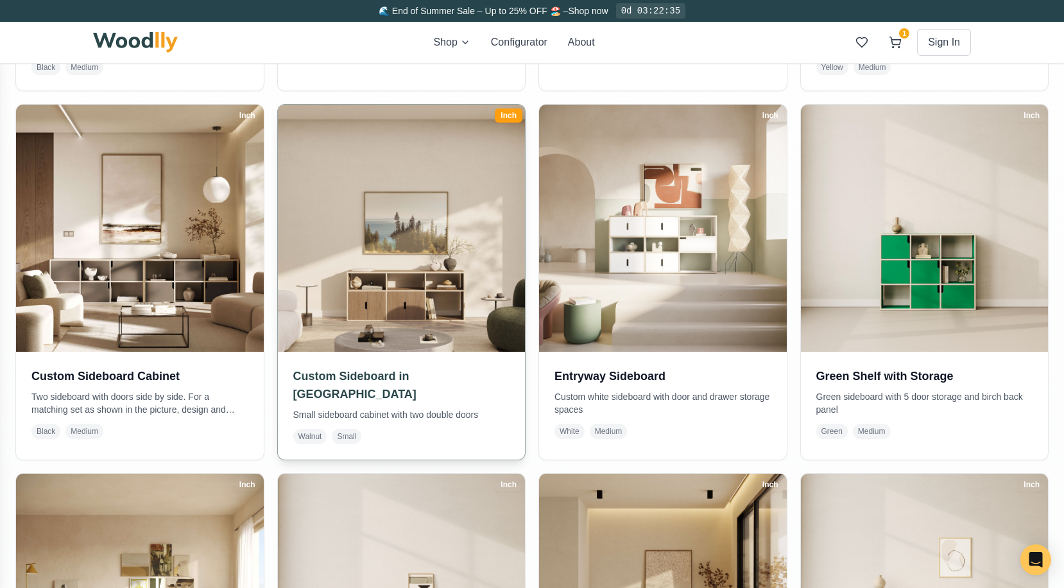
click at [413, 312] on img at bounding box center [401, 228] width 260 height 260
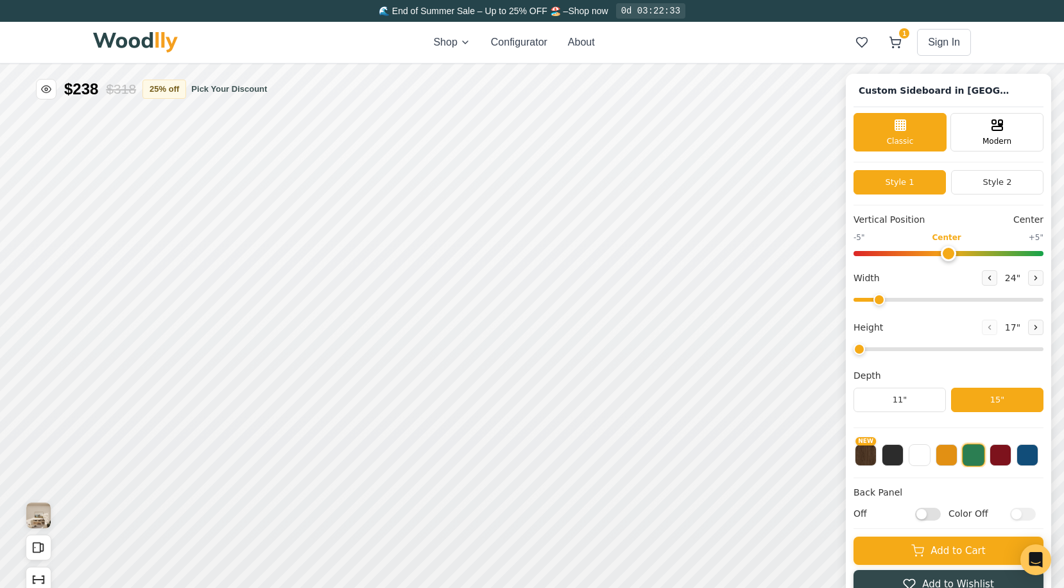
type input "62"
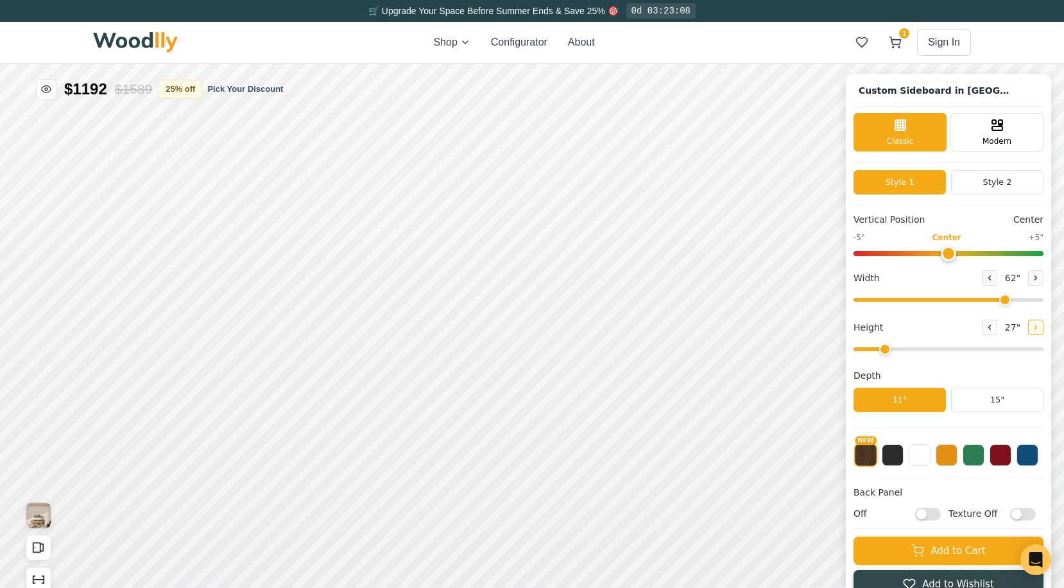
click at [1028, 331] on button at bounding box center [1035, 327] width 15 height 15
click at [990, 330] on button at bounding box center [989, 327] width 15 height 15
type input "3"
